Goal: Transaction & Acquisition: Purchase product/service

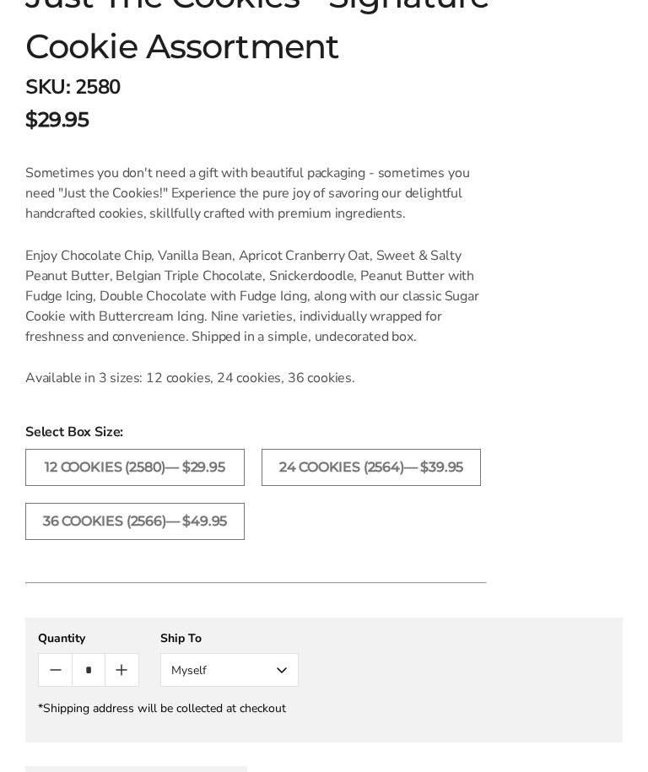
scroll to position [971, 0]
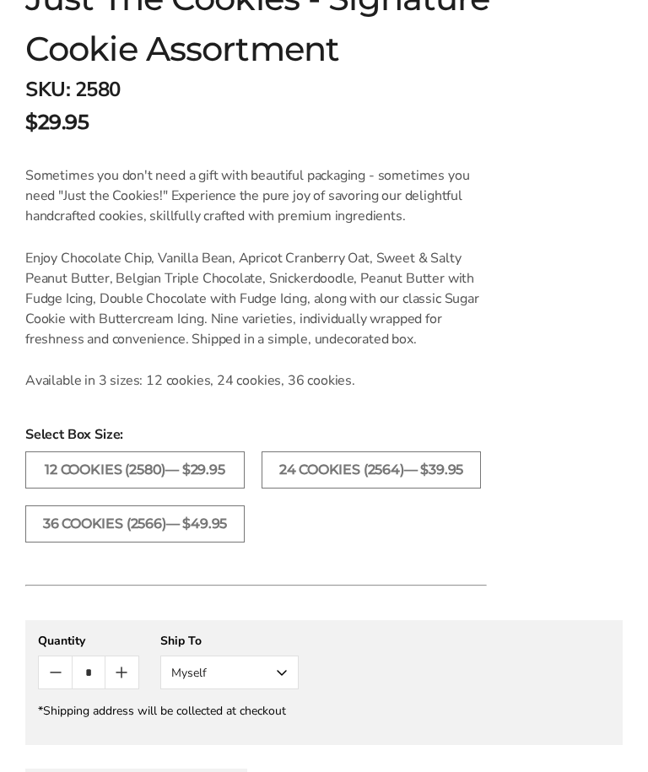
click at [168, 365] on div "Sometimes you don't need a gift with beautiful packaging - sometimes you need "…" at bounding box center [256, 277] width 462 height 225
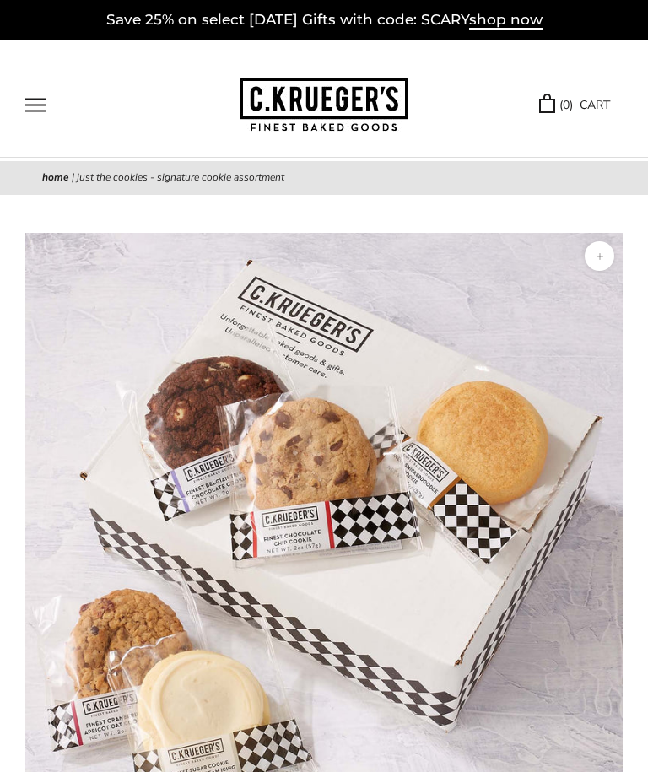
scroll to position [0, 0]
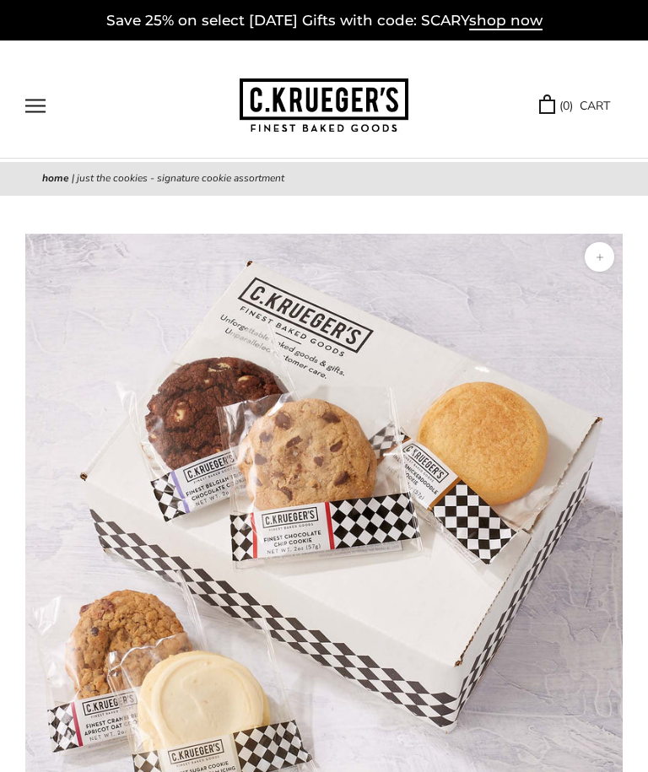
click at [38, 99] on button "Open navigation" at bounding box center [35, 106] width 20 height 14
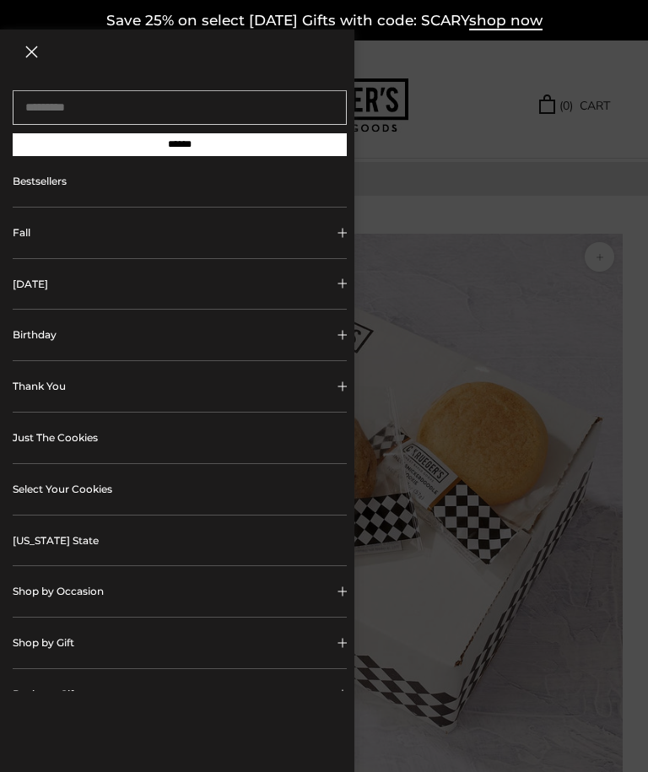
click at [50, 293] on button "[DATE]" at bounding box center [180, 284] width 334 height 51
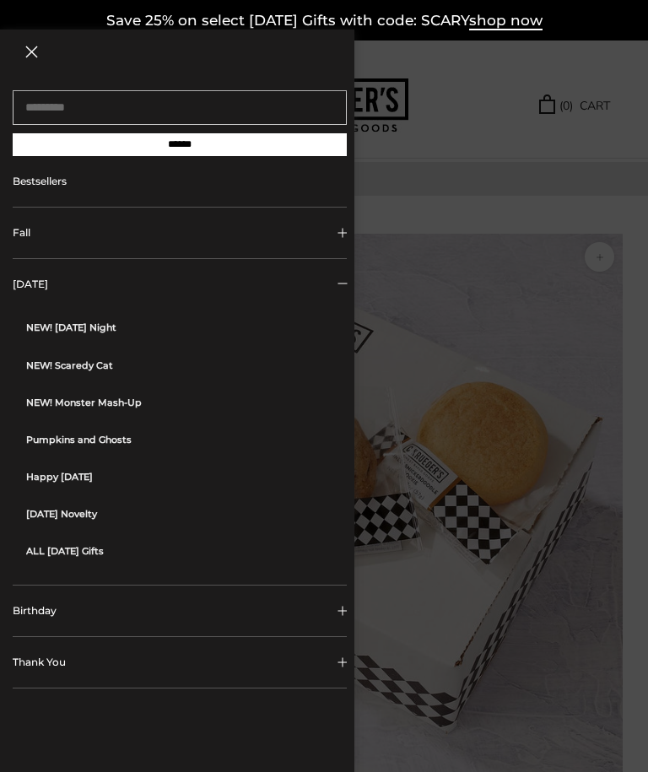
click at [68, 402] on link "NEW! Monster Mash-Up" at bounding box center [186, 402] width 321 height 37
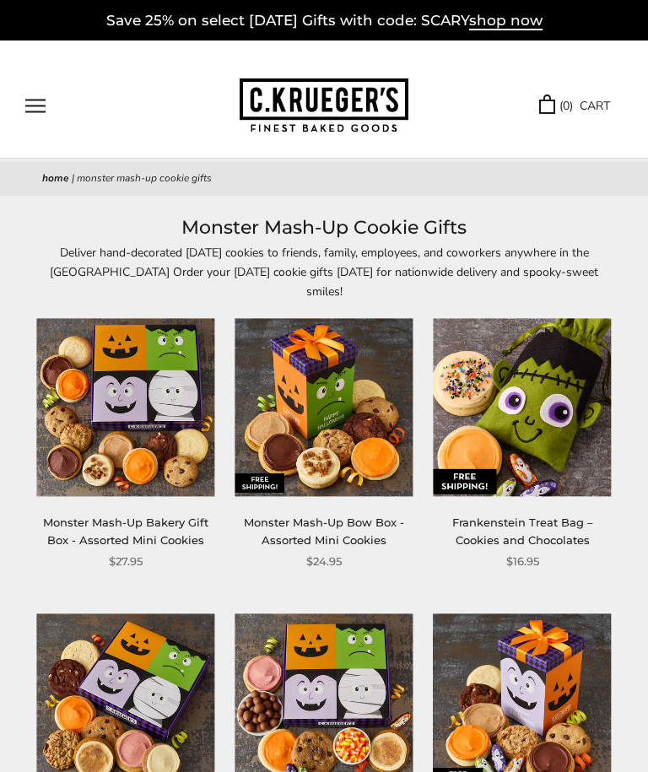
click at [34, 105] on button "Open navigation" at bounding box center [35, 106] width 20 height 14
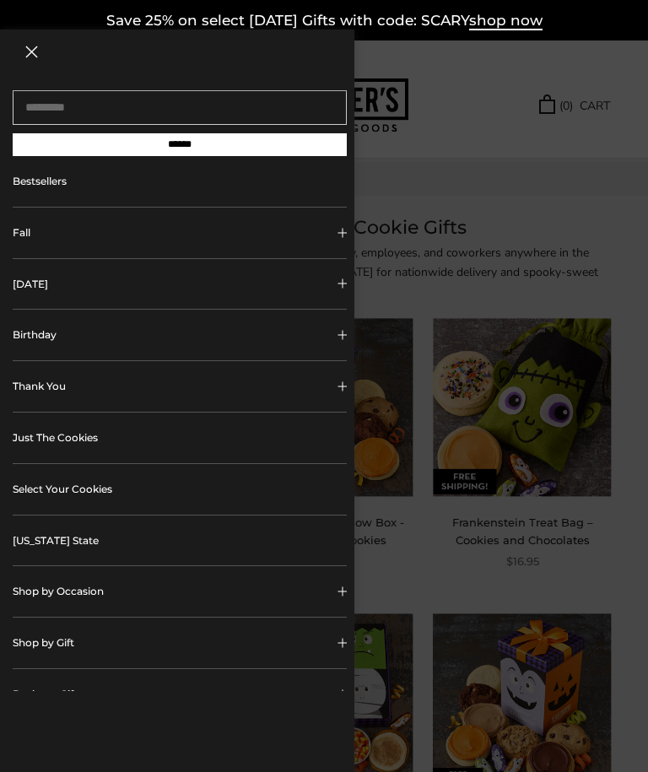
click at [29, 289] on button "[DATE]" at bounding box center [180, 284] width 334 height 51
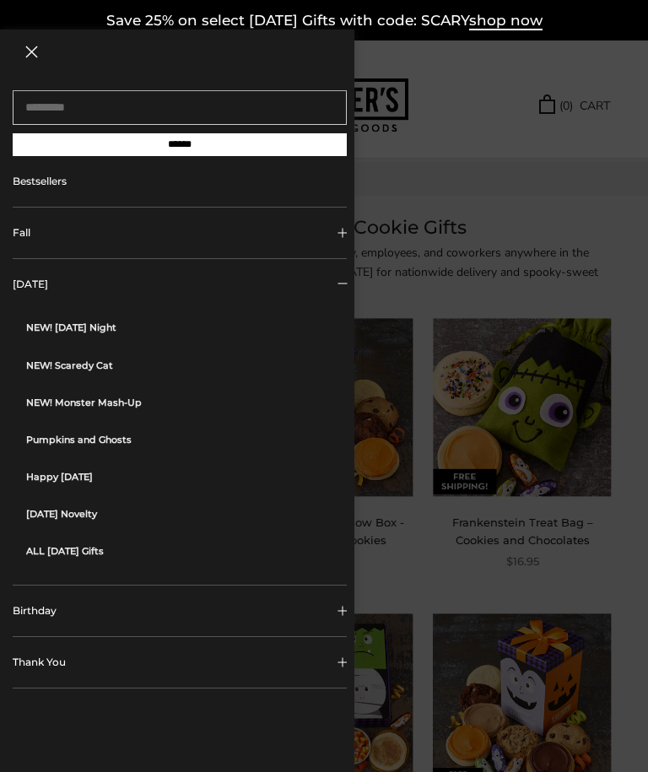
click at [54, 474] on link "Happy [DATE]" at bounding box center [186, 476] width 321 height 37
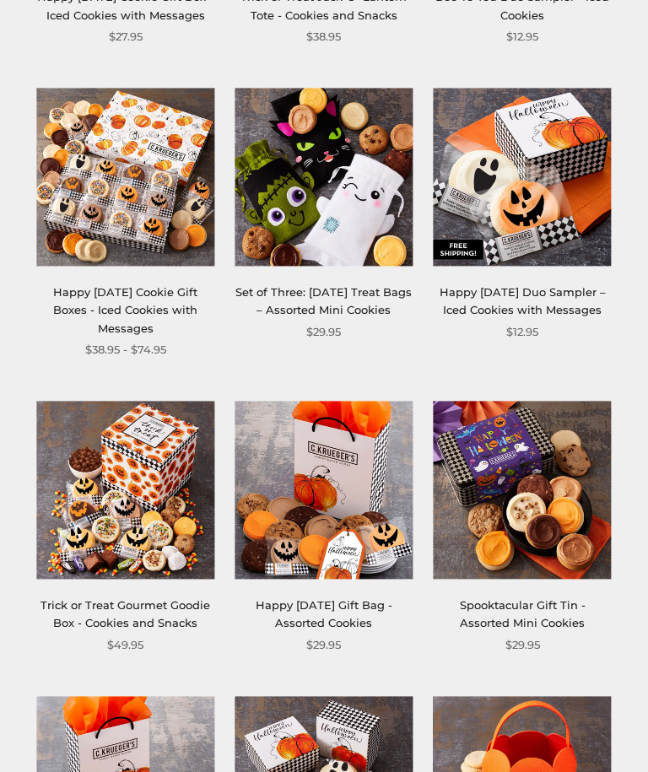
scroll to position [463, 0]
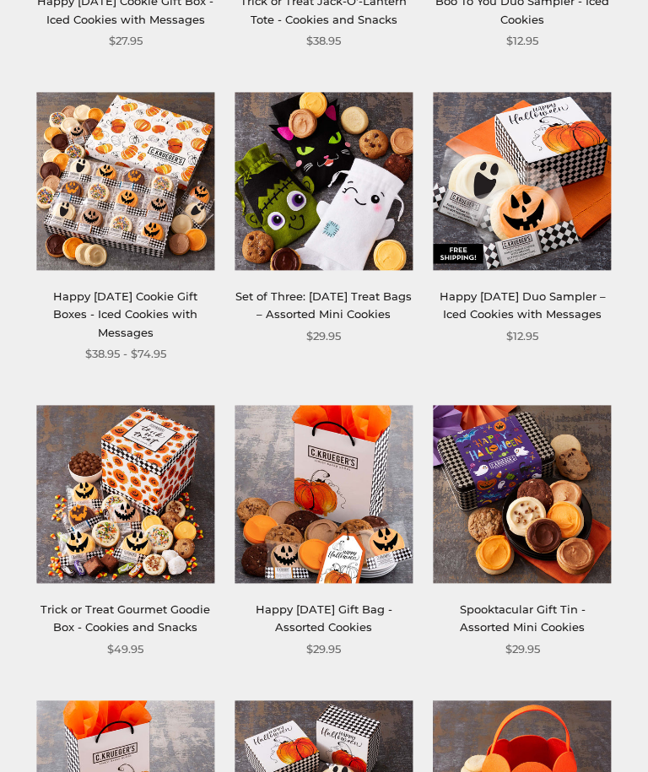
click at [100, 484] on img at bounding box center [125, 495] width 178 height 178
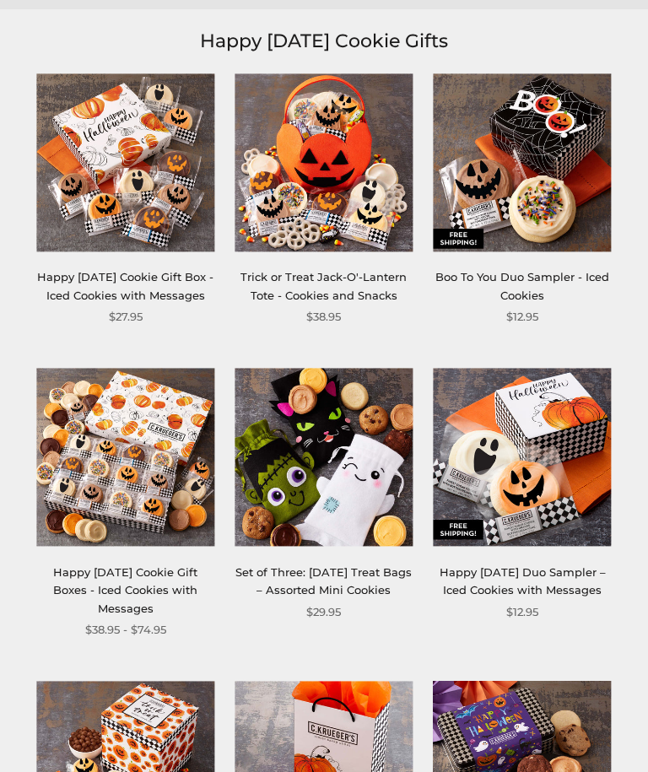
scroll to position [175, 0]
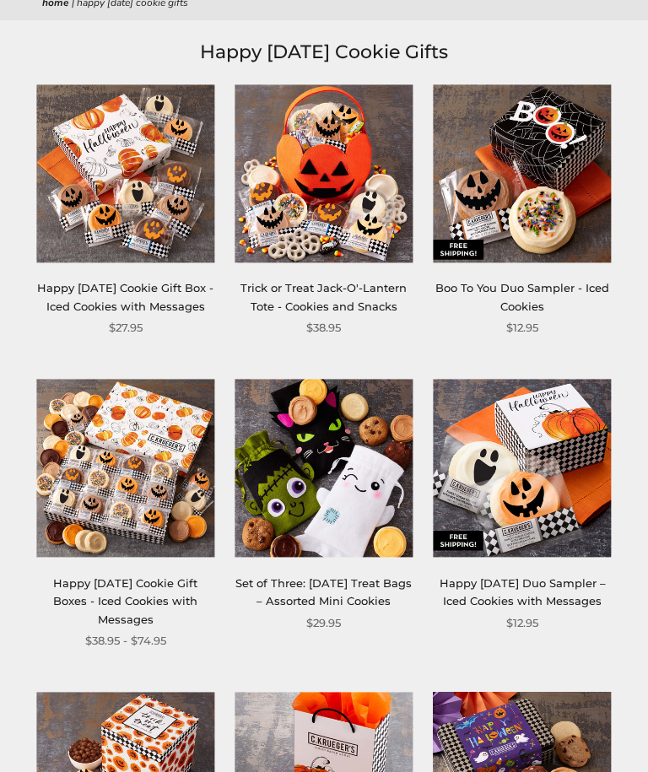
click at [83, 180] on img at bounding box center [125, 174] width 178 height 178
